Goal: Task Accomplishment & Management: Manage account settings

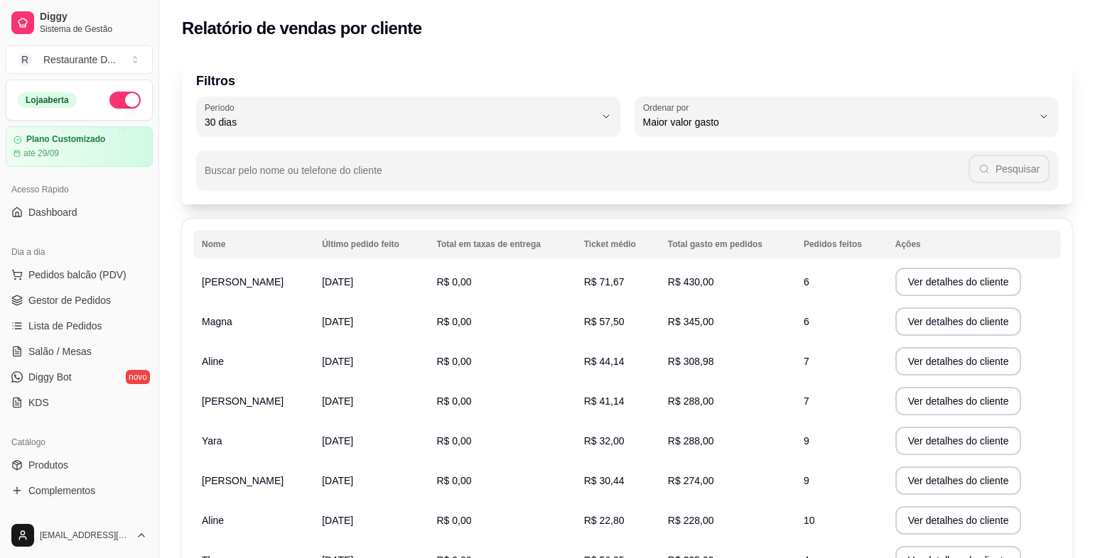
select select "30"
select select "HIGHEST_TOTAL_SPENT_WITH_ORDERS"
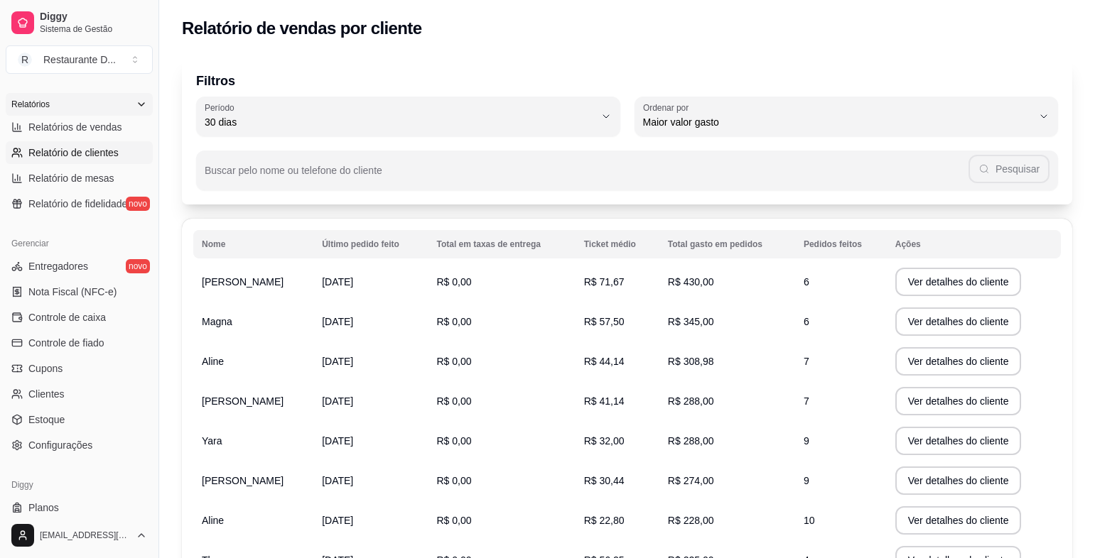
scroll to position [213, 0]
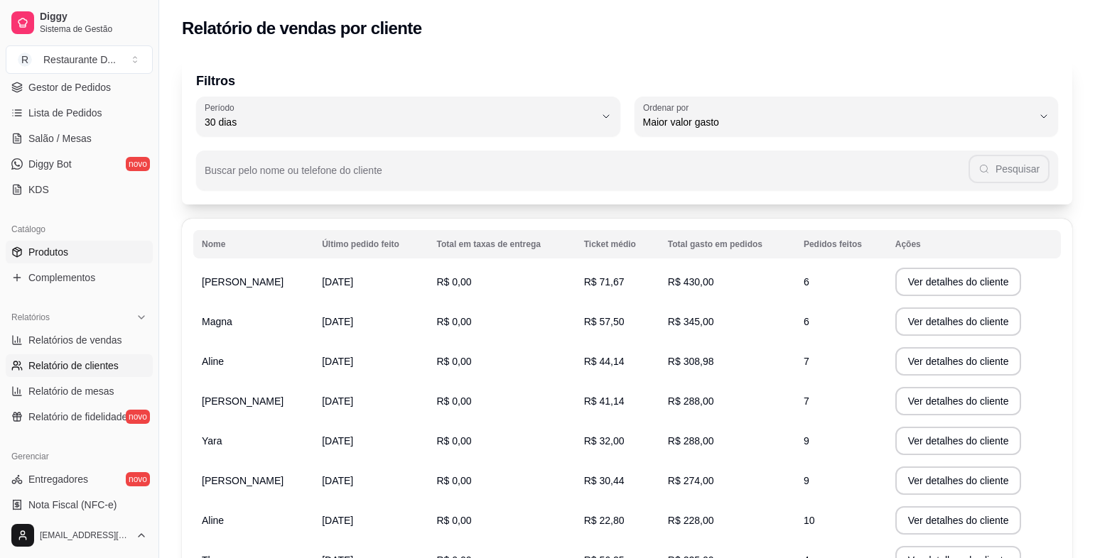
click at [92, 250] on link "Produtos" at bounding box center [79, 252] width 147 height 23
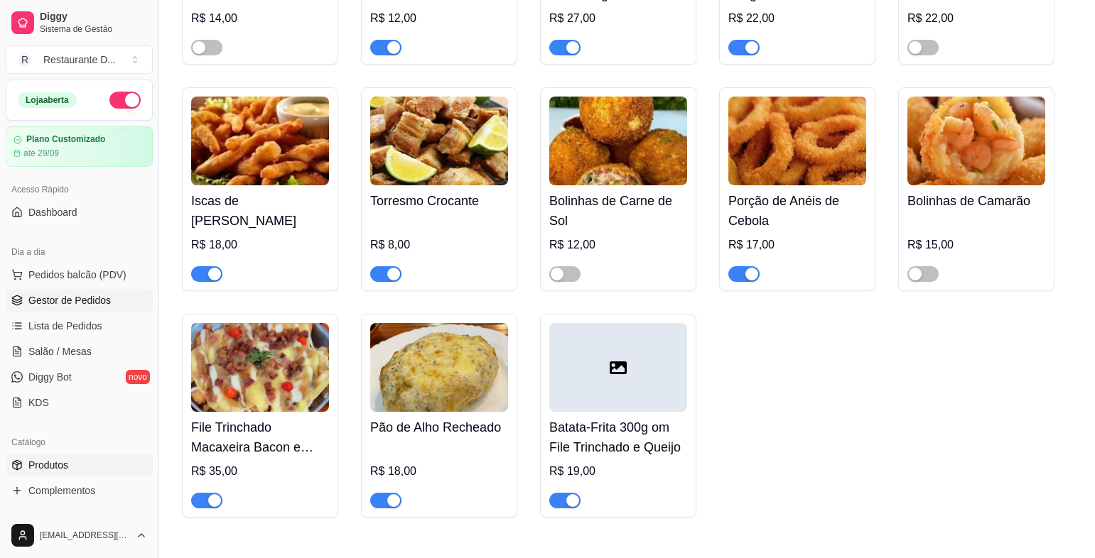
click at [65, 296] on span "Gestor de Pedidos" at bounding box center [69, 300] width 82 height 14
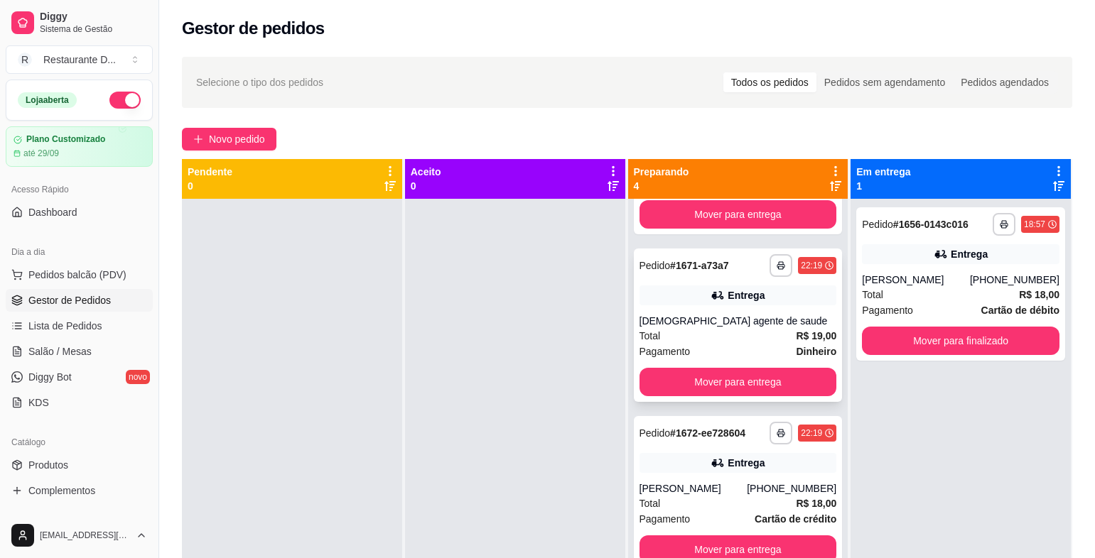
scroll to position [40, 0]
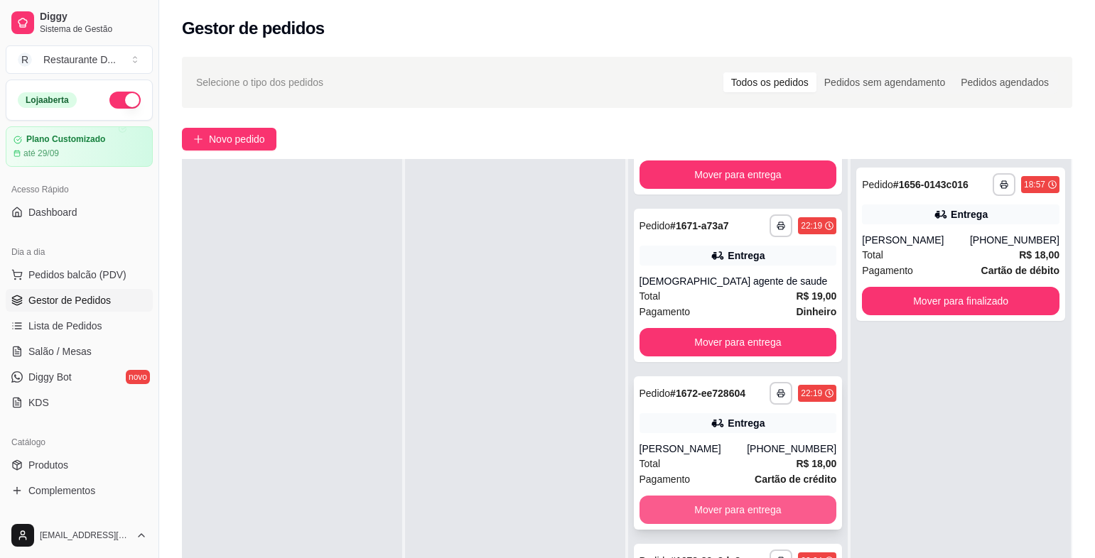
click at [690, 504] on button "Mover para entrega" at bounding box center [738, 510] width 198 height 28
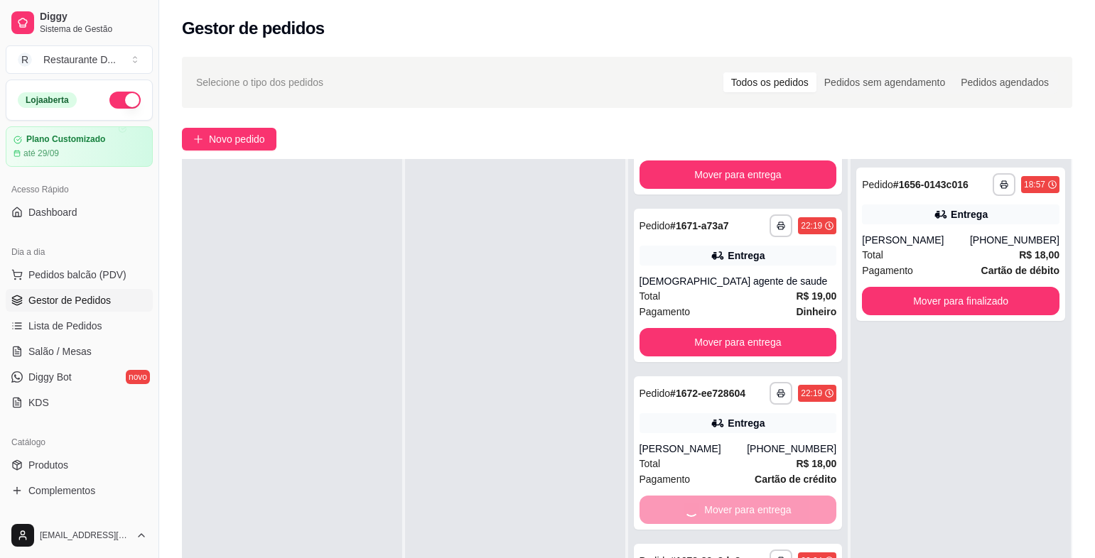
scroll to position [0, 0]
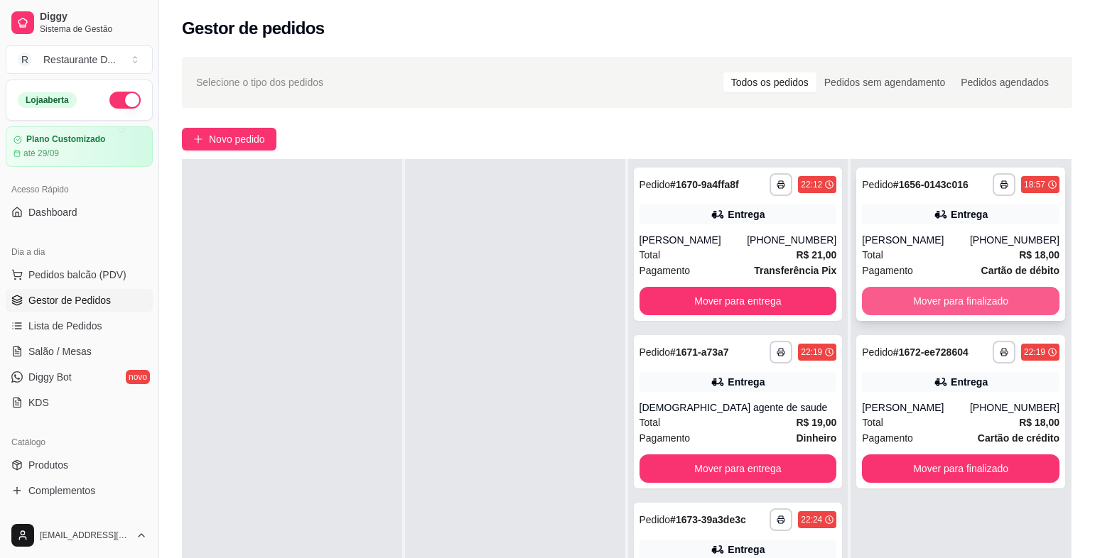
click at [926, 293] on button "Mover para finalizado" at bounding box center [961, 301] width 198 height 28
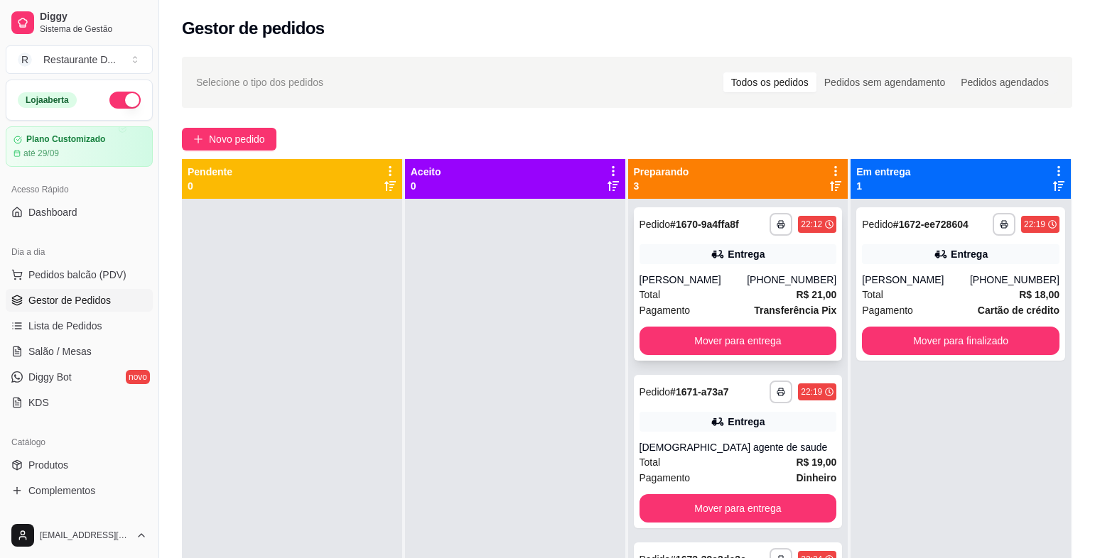
click at [691, 290] on div "Total R$ 21,00" at bounding box center [738, 295] width 198 height 16
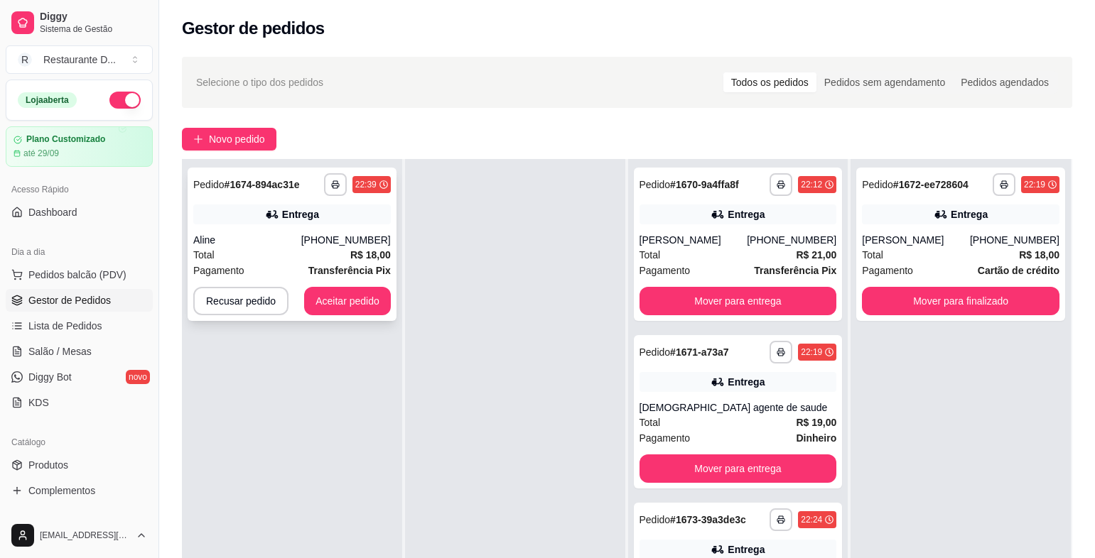
click at [312, 231] on div "**********" at bounding box center [292, 244] width 209 height 153
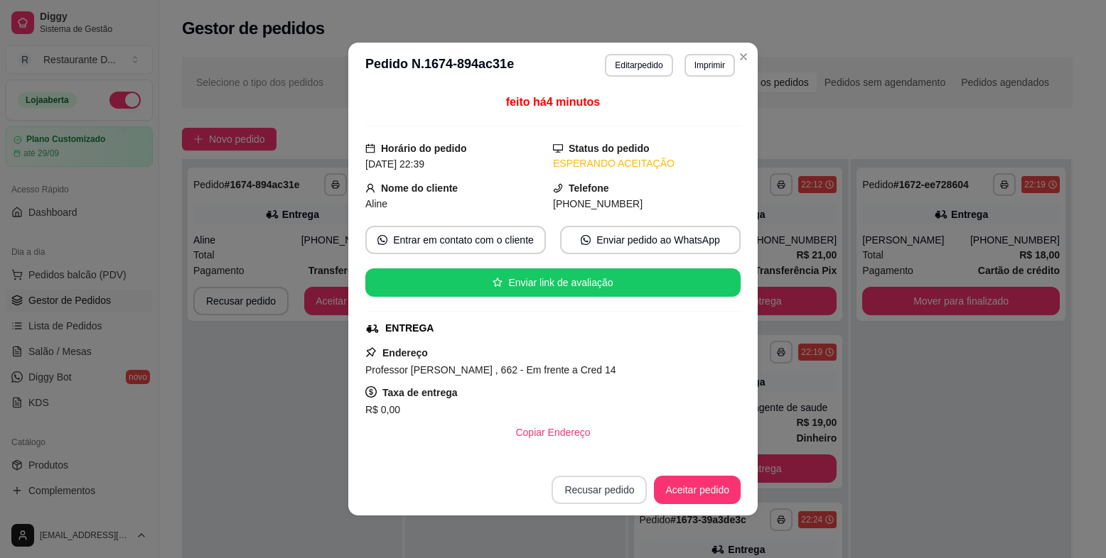
click at [573, 487] on button "Recusar pedido" at bounding box center [598, 490] width 95 height 28
click at [665, 445] on div "não Sim" at bounding box center [605, 455] width 187 height 28
click at [622, 455] on button "Sim" at bounding box center [637, 455] width 55 height 28
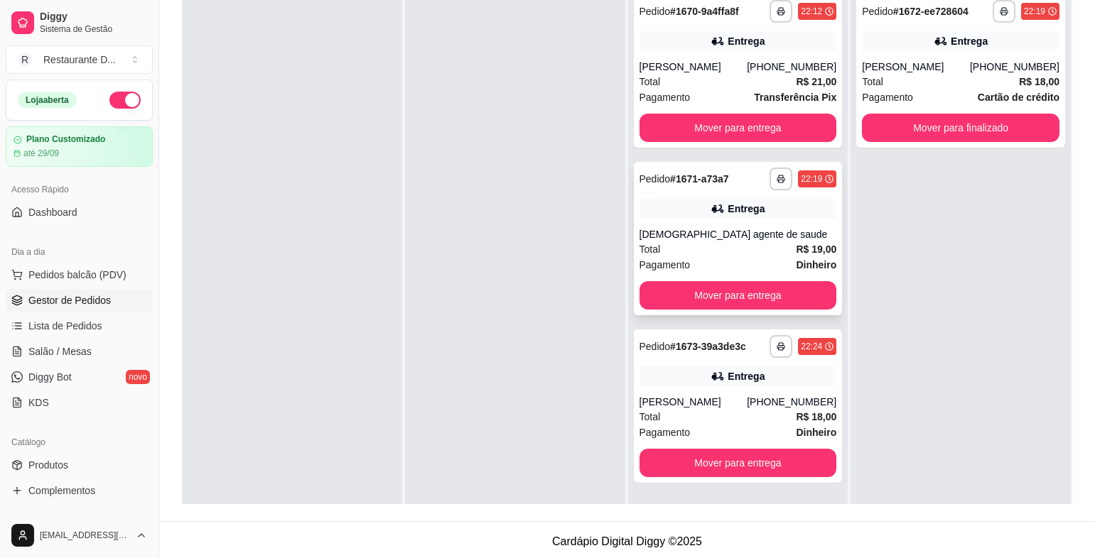
scroll to position [142, 0]
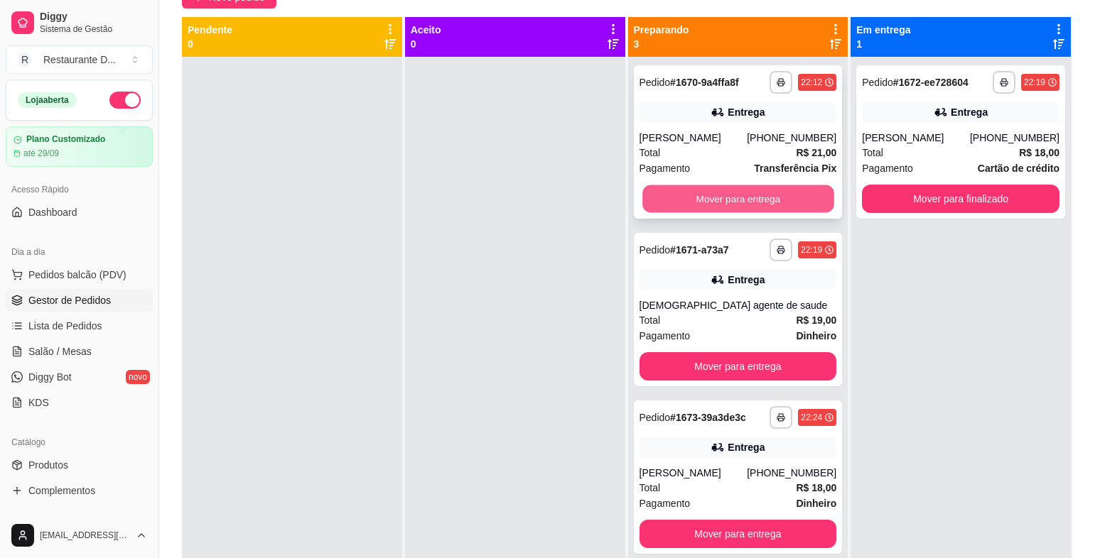
click at [723, 195] on button "Mover para entrega" at bounding box center [737, 199] width 191 height 28
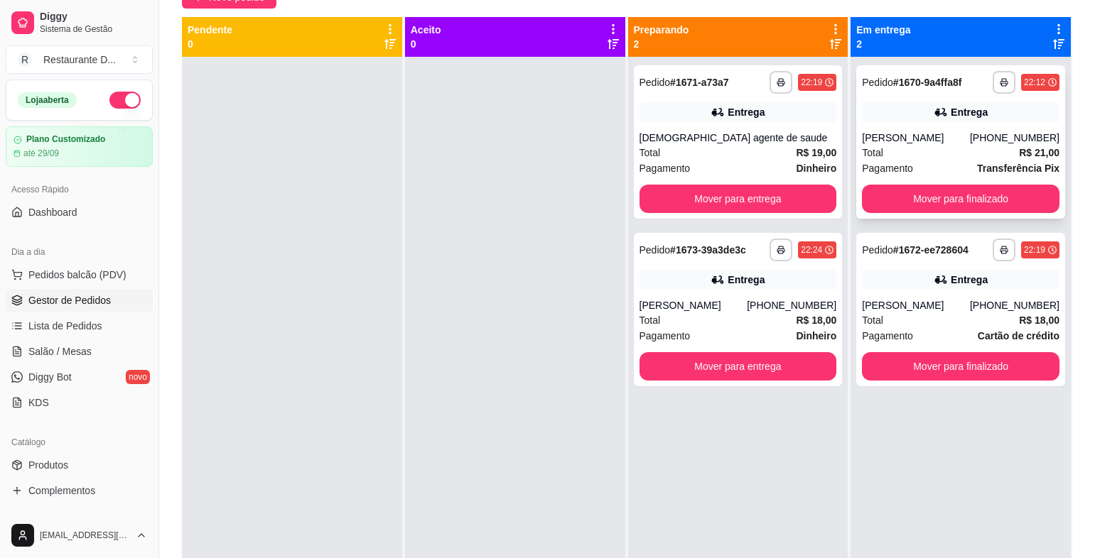
click at [926, 213] on div "**********" at bounding box center [960, 141] width 209 height 153
click at [915, 202] on button "Mover para finalizado" at bounding box center [961, 199] width 198 height 28
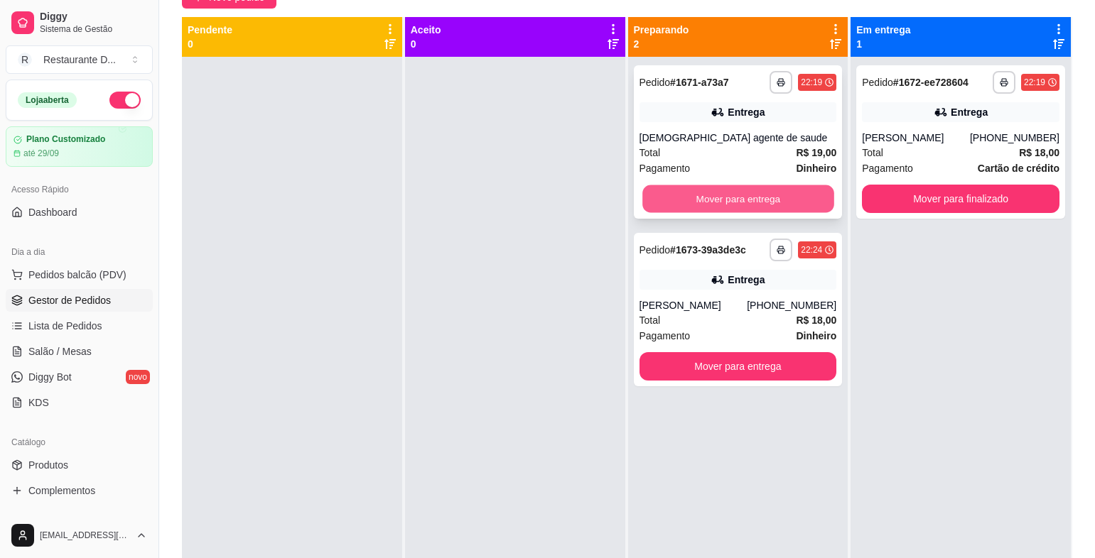
click at [783, 211] on button "Mover para entrega" at bounding box center [737, 199] width 191 height 28
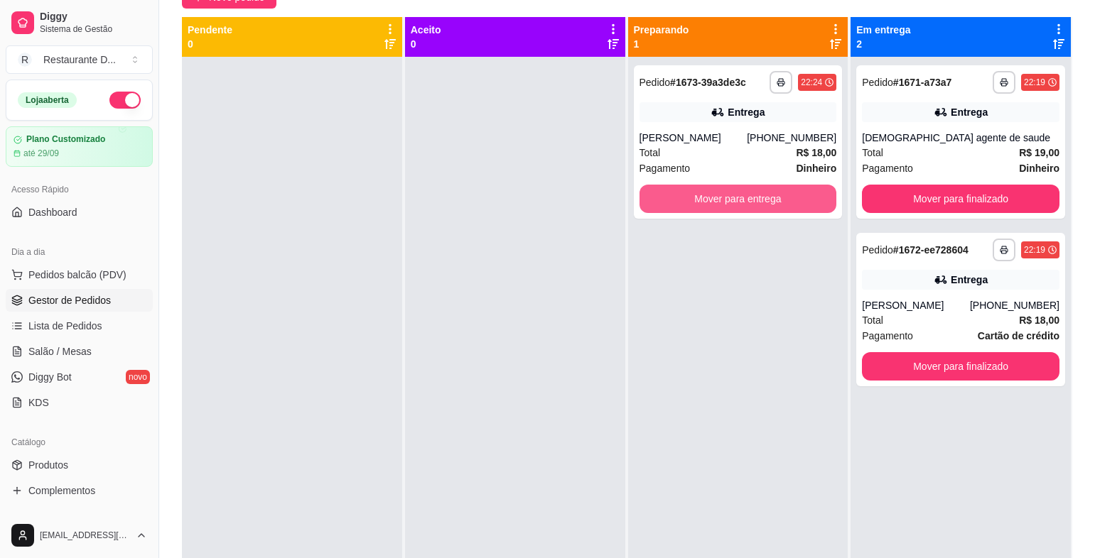
click at [783, 212] on button "Mover para entrega" at bounding box center [738, 199] width 198 height 28
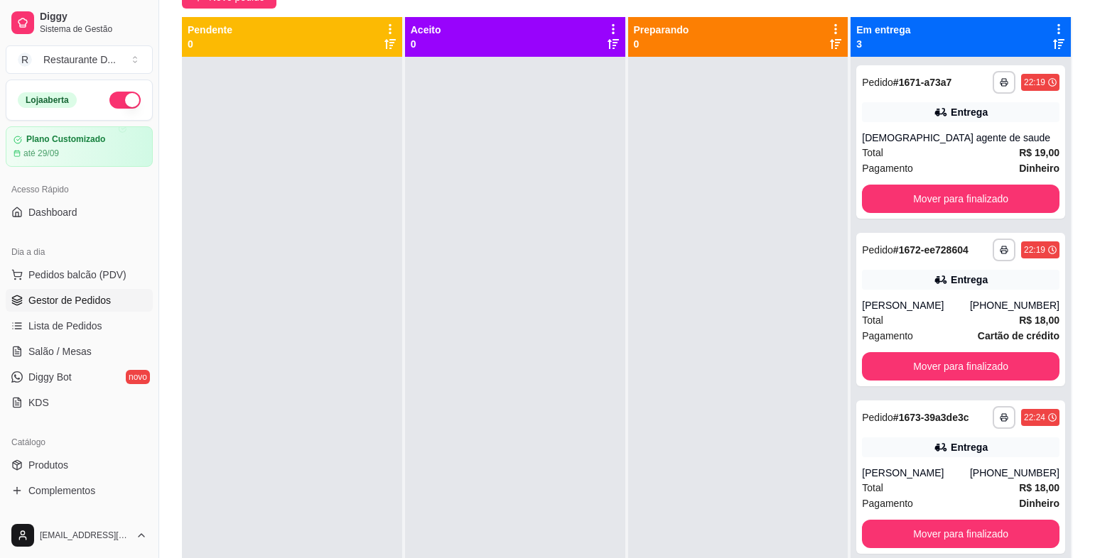
scroll to position [0, 0]
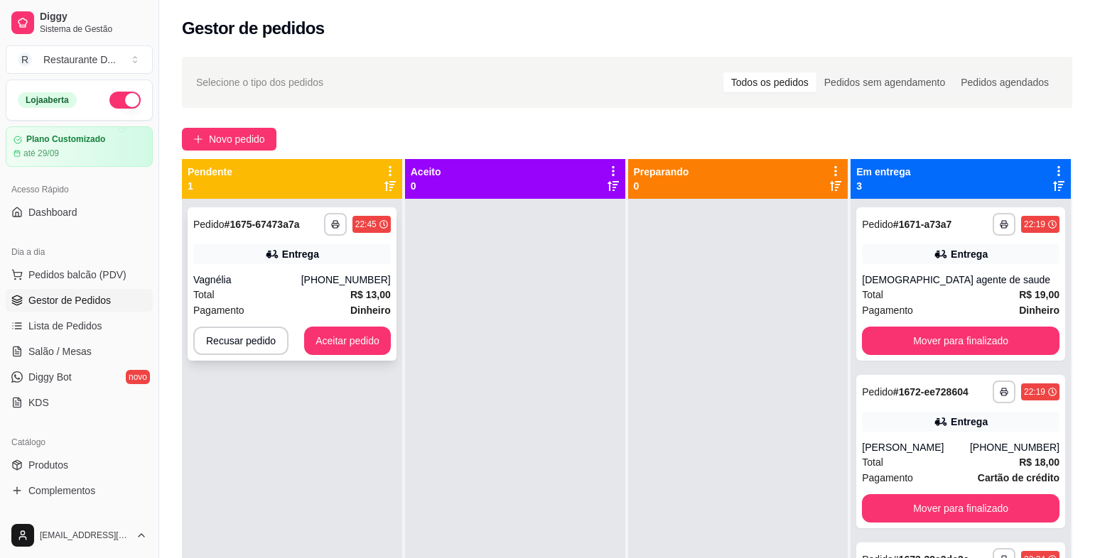
click at [293, 275] on div "Vagnélia" at bounding box center [247, 280] width 108 height 14
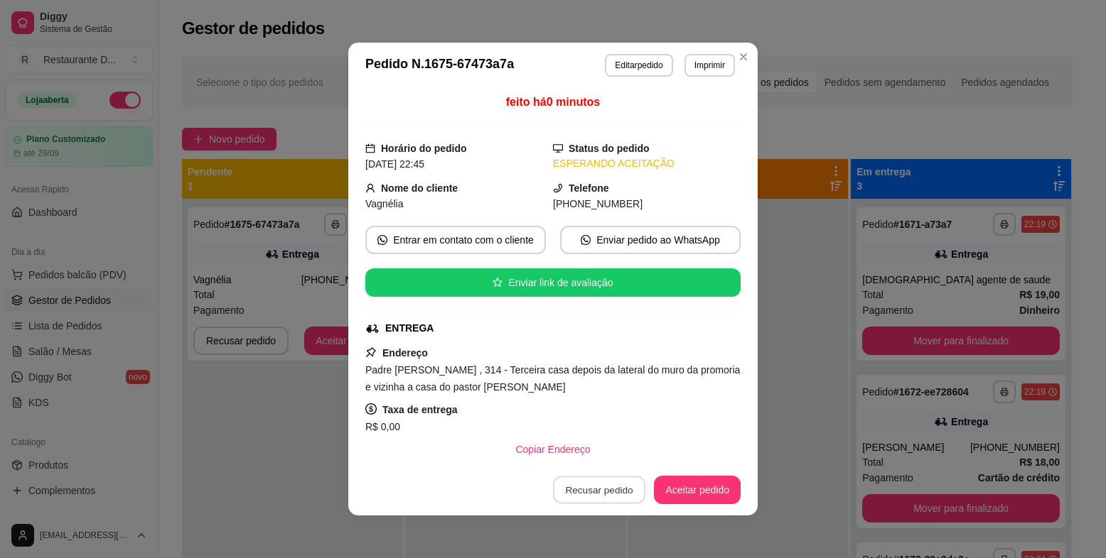
click at [610, 490] on button "Recusar pedido" at bounding box center [599, 491] width 92 height 28
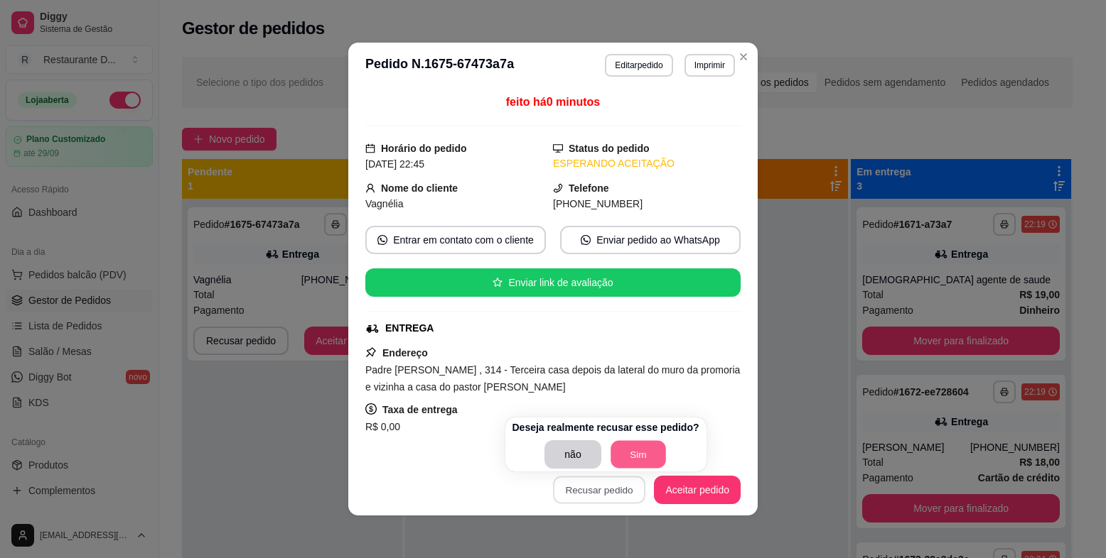
click at [622, 456] on button "Sim" at bounding box center [637, 455] width 55 height 28
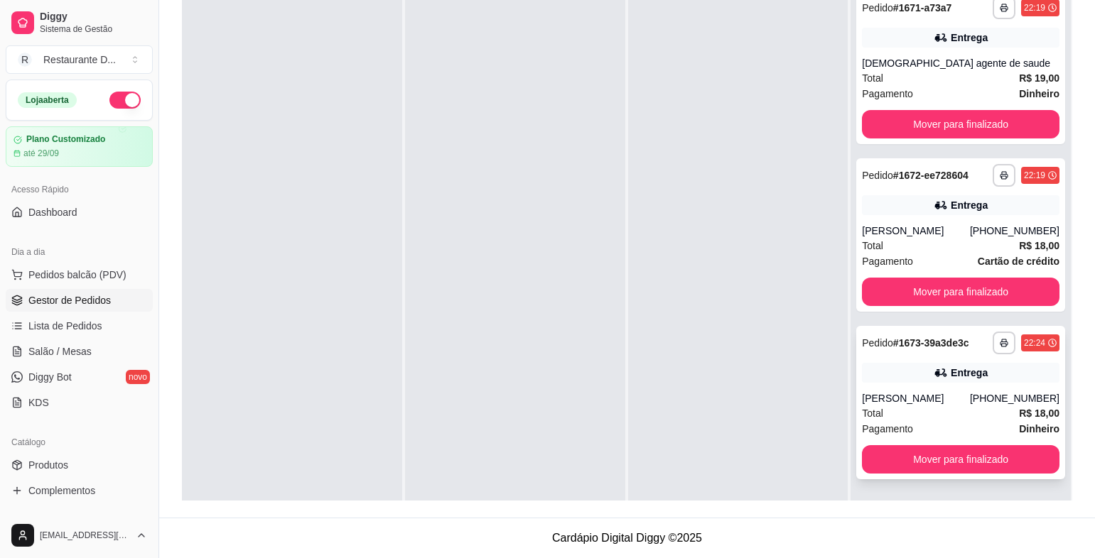
click at [978, 397] on div "[PHONE_NUMBER]" at bounding box center [1015, 398] width 90 height 14
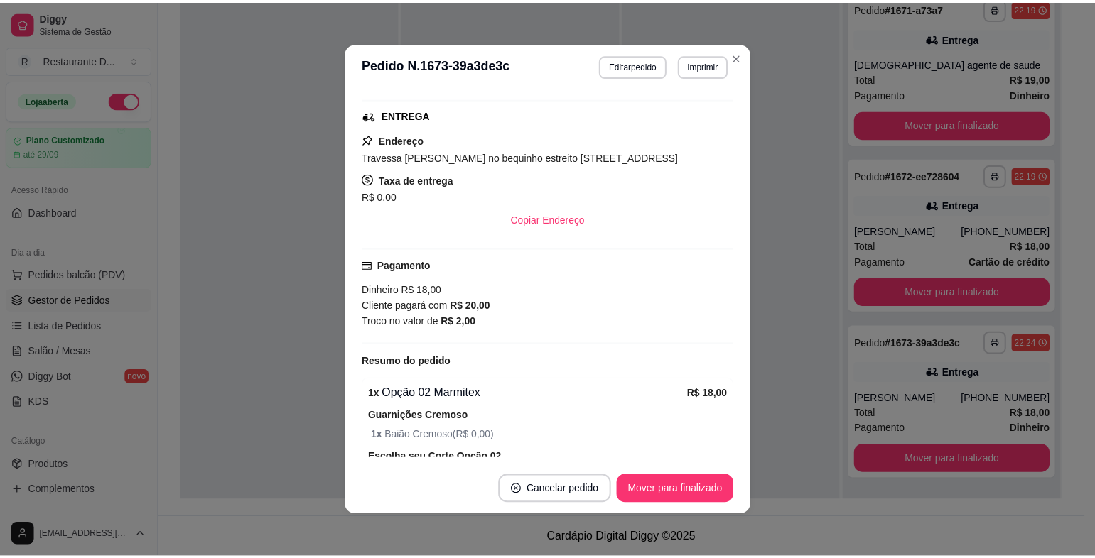
scroll to position [320, 0]
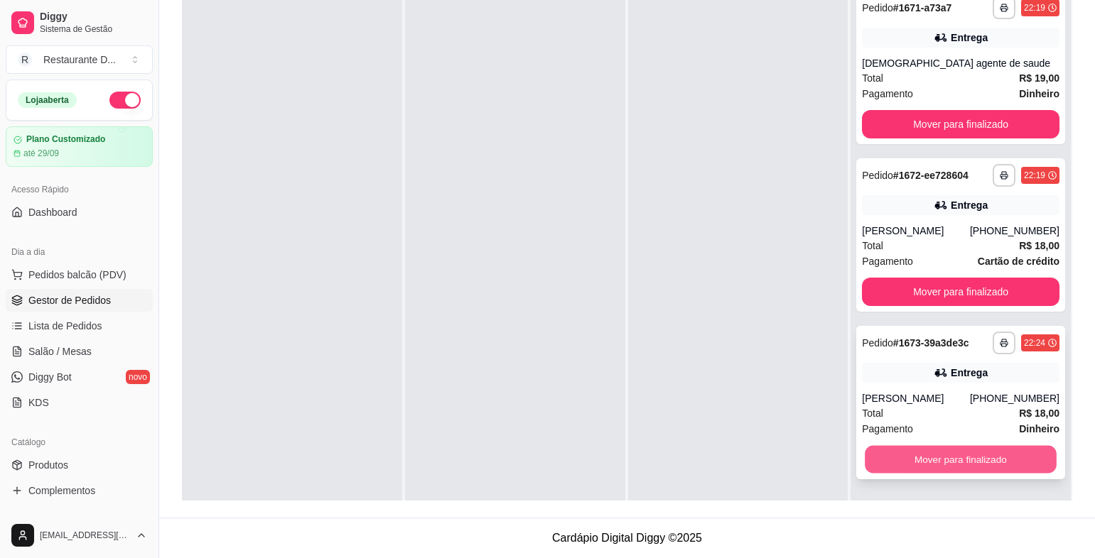
click at [1012, 465] on button "Mover para finalizado" at bounding box center [960, 460] width 191 height 28
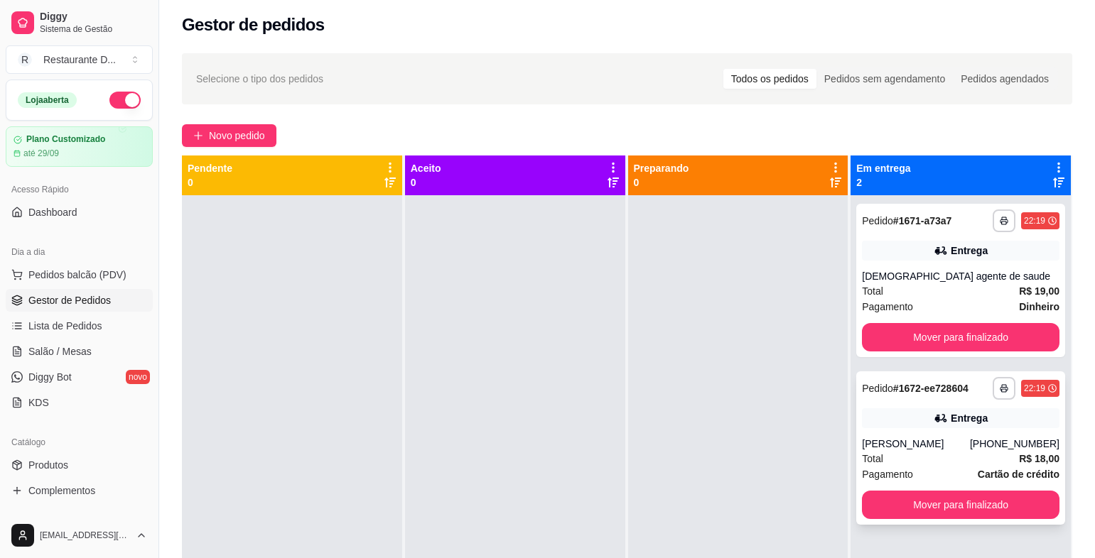
scroll to position [40, 0]
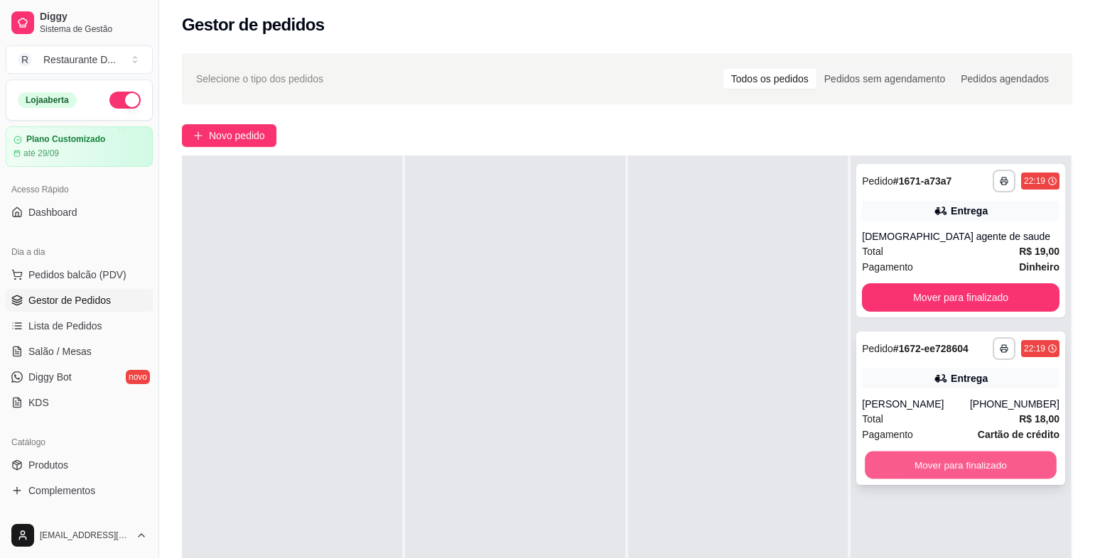
click at [986, 466] on button "Mover para finalizado" at bounding box center [960, 466] width 191 height 28
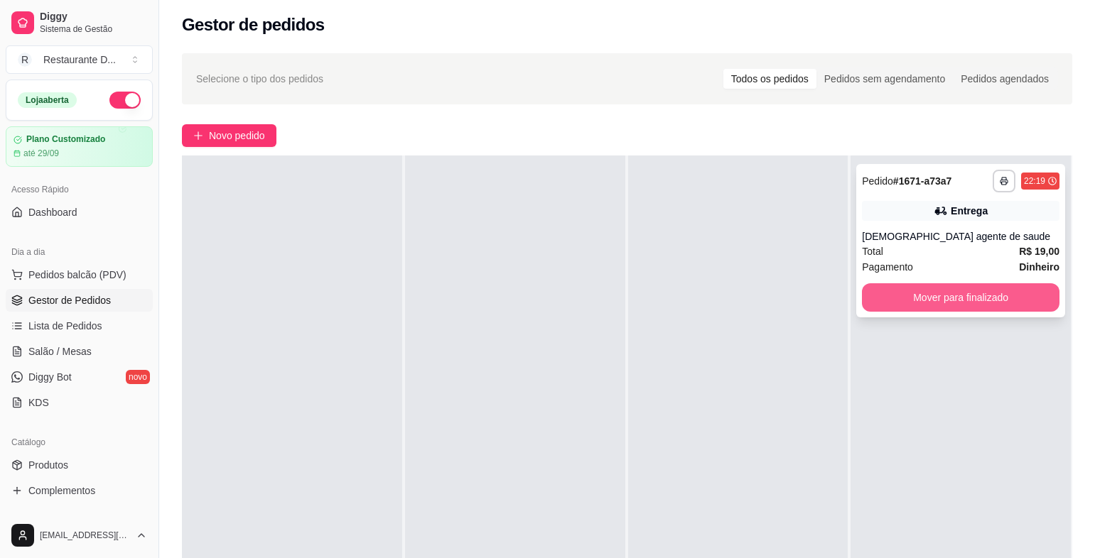
click at [920, 298] on button "Mover para finalizado" at bounding box center [961, 297] width 198 height 28
